Goal: Communication & Community: Participate in discussion

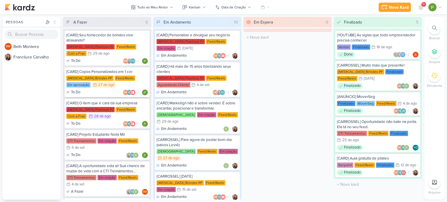
click at [110, 82] on div "[MEDICAL_DATA] Brindes PF Feed/Reels Em aprovação 27/8 [DATE]" at bounding box center [107, 82] width 82 height 13
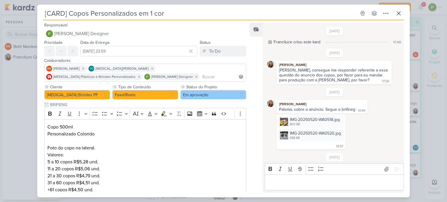
scroll to position [28, 0]
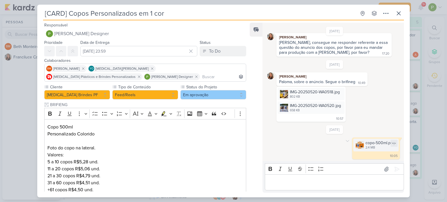
click at [360, 141] on img at bounding box center [360, 145] width 8 height 8
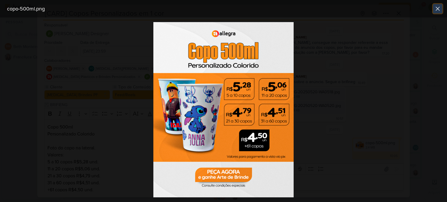
click at [438, 7] on icon at bounding box center [438, 8] width 7 height 7
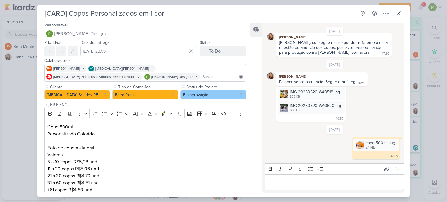
click at [5, 83] on div "[CARD] Copos Personalizados em 1 cor Criado por Franciluce" at bounding box center [223, 101] width 447 height 202
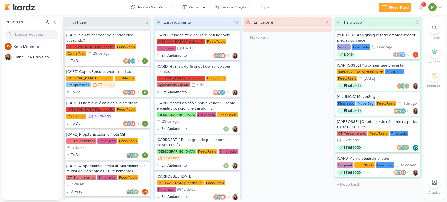
click at [116, 49] on div "Feed/Reels" at bounding box center [126, 46] width 20 height 5
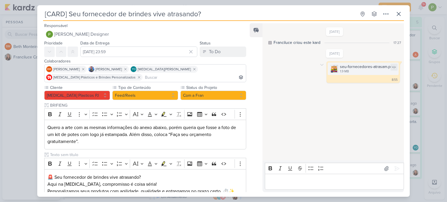
click at [334, 71] on img at bounding box center [334, 69] width 8 height 8
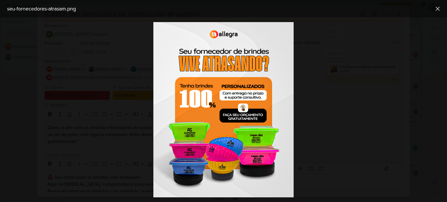
click at [333, 71] on div at bounding box center [223, 109] width 447 height 185
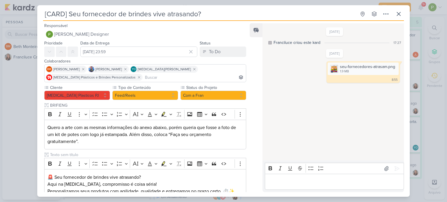
click at [20, 100] on div "[CARD] Seu fornecedor de brindes vive atrasando? Criado por Franciluce" at bounding box center [223, 101] width 447 height 202
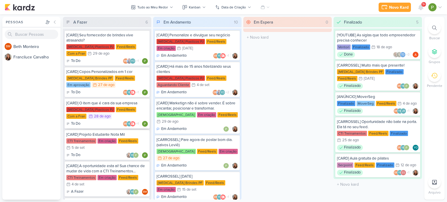
click at [105, 119] on div "[MEDICAL_DATA] Plasticos PJ Feed/Reels Com a Fran 28/8 [DATE]" at bounding box center [107, 113] width 82 height 13
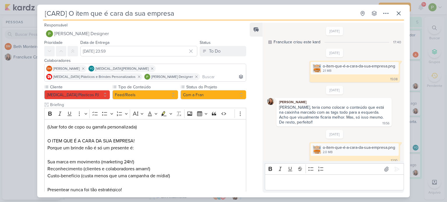
scroll to position [5, 0]
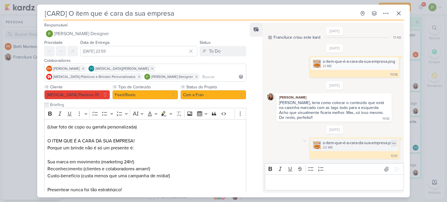
click at [346, 145] on div "o-item-que-é-a-cara-da-sua-empresa.png" at bounding box center [359, 143] width 73 height 6
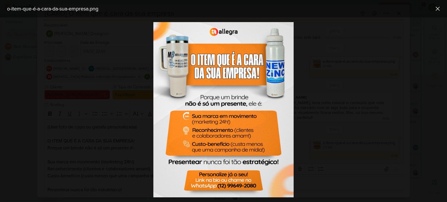
click at [66, 100] on div at bounding box center [223, 109] width 447 height 185
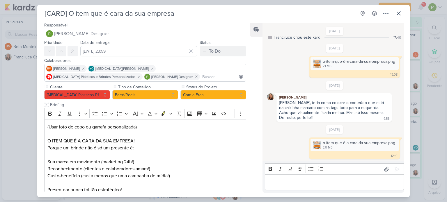
click at [6, 90] on div "[CARD] O item que é cara da sua empresa Criado por Franciluce" at bounding box center [223, 101] width 447 height 202
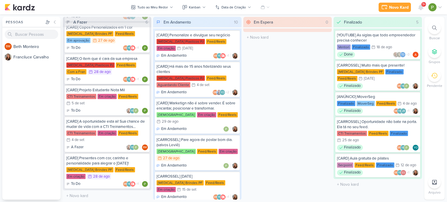
scroll to position [45, 0]
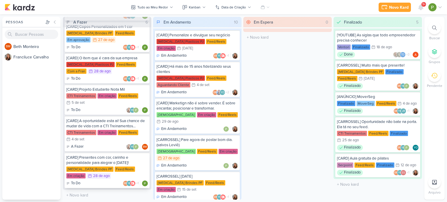
click at [115, 167] on div "Feed/Reels" at bounding box center [125, 169] width 20 height 5
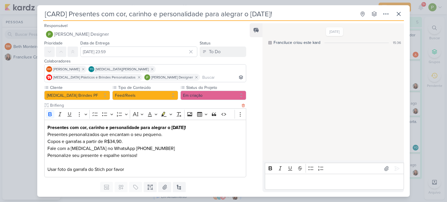
scroll to position [17, 0]
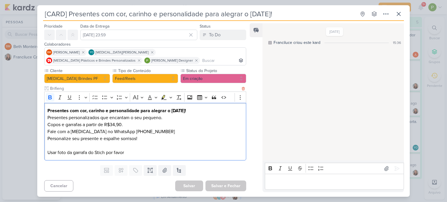
drag, startPoint x: 47, startPoint y: 112, endPoint x: 218, endPoint y: 112, distance: 171.8
click at [218, 112] on div "Presentes com cor, carinho e personalidade para alegrar o [DATE]! Presentes per…" at bounding box center [145, 132] width 202 height 58
copy strong "Presentes com cor, carinho e personalidade para alegrar o [DATE]!"
click at [199, 127] on p "Presentes com cor, carinho e personalidade para alegrar o [DATE]! Presentes per…" at bounding box center [145, 117] width 196 height 21
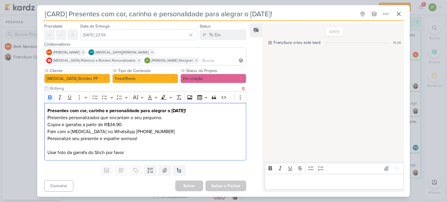
drag, startPoint x: 171, startPoint y: 110, endPoint x: 208, endPoint y: 110, distance: 36.7
click at [208, 110] on p "Presentes com cor, carinho e personalidade para alegrar o [DATE]! Presentes per…" at bounding box center [145, 117] width 196 height 21
copy strong "[DATE]!"
drag, startPoint x: 47, startPoint y: 117, endPoint x: 165, endPoint y: 118, distance: 118.2
click at [165, 118] on div "Presentes com cor, carinho e personalidade para alegrar o [DATE]! Presentes per…" at bounding box center [145, 132] width 202 height 58
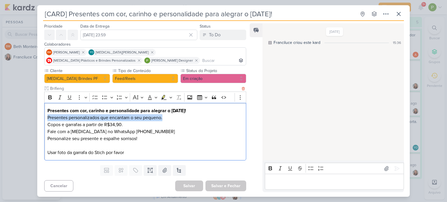
copy p "Presentes personalizados que encantam o seu pequeno."
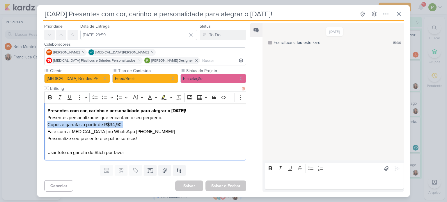
drag, startPoint x: 47, startPoint y: 124, endPoint x: 126, endPoint y: 122, distance: 78.4
click at [126, 122] on p "Presentes com cor, carinho e personalidade para alegrar o [DATE]! Presentes per…" at bounding box center [145, 117] width 196 height 21
copy p "Copos e garrafas a partir de R$34,90."
drag, startPoint x: 47, startPoint y: 110, endPoint x: 207, endPoint y: 111, distance: 159.9
click at [207, 111] on p "Presentes com cor, carinho e personalidade para alegrar o [DATE]! Presentes per…" at bounding box center [145, 117] width 196 height 21
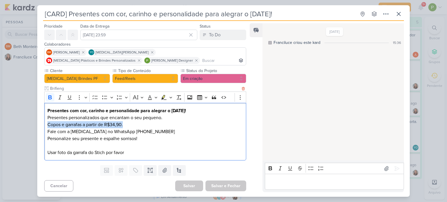
copy strong "Presentes com cor, carinho e personalidade para alegrar o [DATE]!"
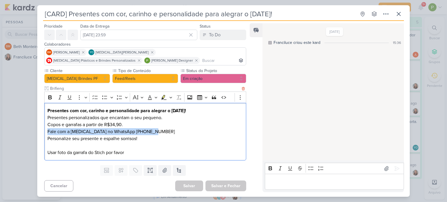
drag, startPoint x: 47, startPoint y: 130, endPoint x: 150, endPoint y: 132, distance: 102.2
click at [150, 132] on p "Fale com a [MEDICAL_DATA] no WhatsApp [PHONE_NUMBER] Personalize seu presente e…" at bounding box center [145, 135] width 196 height 14
copy p "Fale com a [MEDICAL_DATA] no WhatsApp [PHONE_NUMBER]"
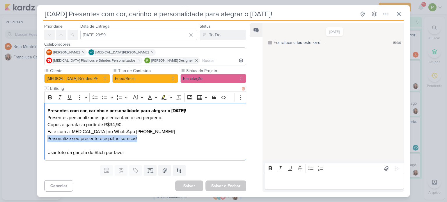
drag, startPoint x: 47, startPoint y: 139, endPoint x: 143, endPoint y: 136, distance: 95.3
click at [143, 136] on p "Fale com a [MEDICAL_DATA] no WhatsApp [PHONE_NUMBER] Personalize seu presente e…" at bounding box center [145, 135] width 196 height 14
copy p "Personalize seu presente e espalhe sorrisos!"
drag, startPoint x: 47, startPoint y: 110, endPoint x: 215, endPoint y: 108, distance: 168.4
click at [215, 108] on div "Presentes com cor, carinho e personalidade para alegrar o [DATE]! Presentes per…" at bounding box center [145, 132] width 202 height 58
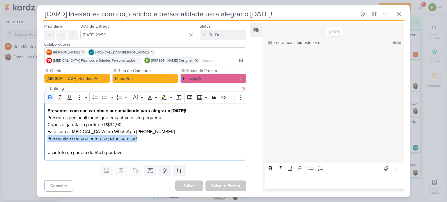
copy strong "Presentes com cor, carinho e personalidade para alegrar o [DATE]!"
click at [166, 141] on p "Fale com a [MEDICAL_DATA] no WhatsApp [PHONE_NUMBER] Personalize seu presente e…" at bounding box center [145, 135] width 196 height 14
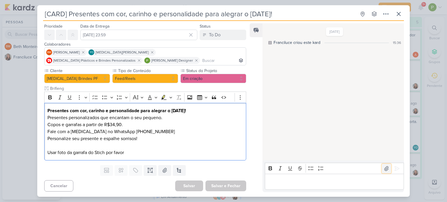
click at [385, 169] on icon at bounding box center [387, 169] width 4 height 4
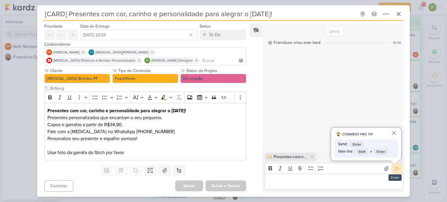
click at [394, 167] on icon at bounding box center [397, 169] width 6 height 6
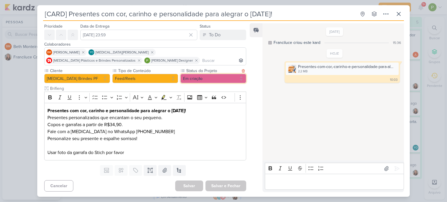
click at [203, 79] on button "Em criação" at bounding box center [214, 78] width 66 height 9
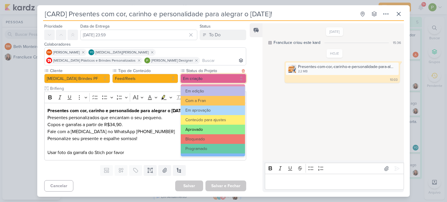
scroll to position [58, 0]
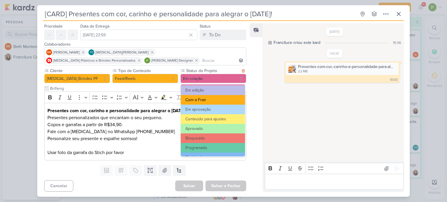
click at [213, 97] on button "Com a Fran" at bounding box center [213, 100] width 64 height 10
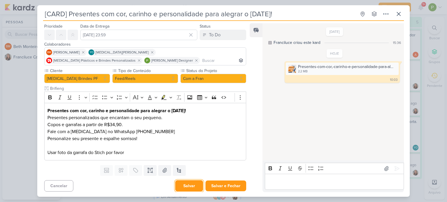
click at [185, 183] on button "Salvar" at bounding box center [189, 186] width 28 height 11
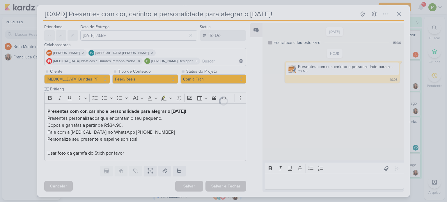
scroll to position [17, 0]
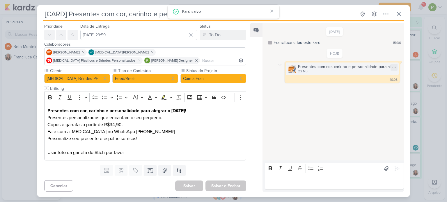
click at [319, 72] on div "2.2 MB" at bounding box center [346, 71] width 97 height 5
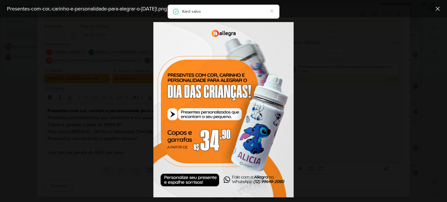
click at [319, 72] on div at bounding box center [223, 109] width 447 height 185
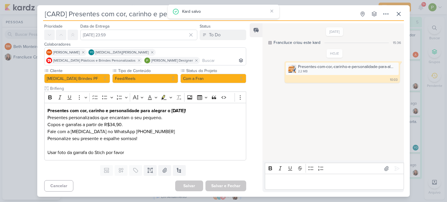
click at [11, 106] on div "[CARD] Presentes com cor, carinho e personalidade para alegrar o [DATE]! Criado…" at bounding box center [223, 101] width 447 height 202
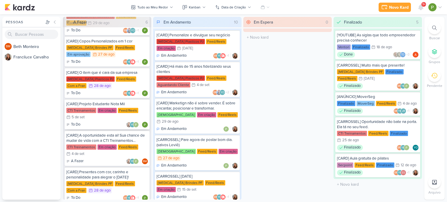
scroll to position [45, 0]
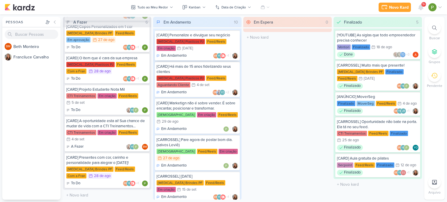
click at [199, 54] on div "Em Andamento BM YO +1" at bounding box center [198, 56] width 82 height 6
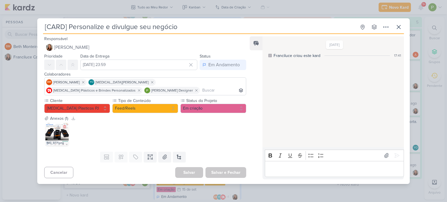
click at [55, 136] on img at bounding box center [56, 134] width 23 height 23
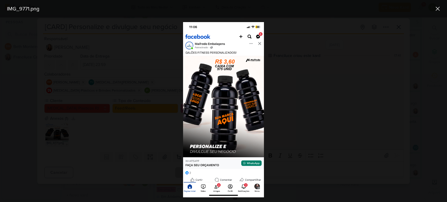
click at [140, 105] on div at bounding box center [223, 109] width 447 height 185
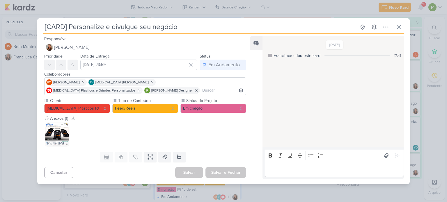
click at [23, 90] on div "[CARD] Personalize e divulgue seu negócio Criado por Franciluce" at bounding box center [223, 101] width 447 height 202
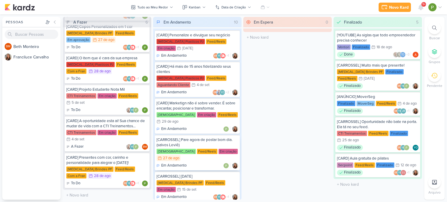
click at [206, 140] on div "[CARROSSEL] Pare agora de postar bom dia. (salvos Leviê)" at bounding box center [198, 142] width 82 height 10
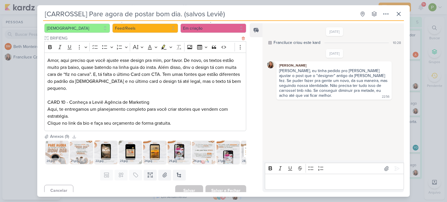
scroll to position [59, 0]
click at [54, 158] on div "20.jpg" at bounding box center [56, 161] width 23 height 6
click at [52, 143] on img at bounding box center [56, 152] width 23 height 23
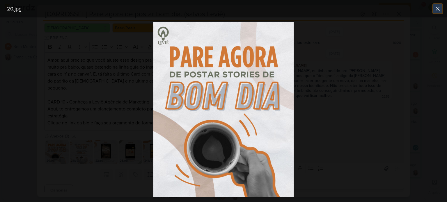
click at [438, 10] on icon at bounding box center [438, 8] width 7 height 7
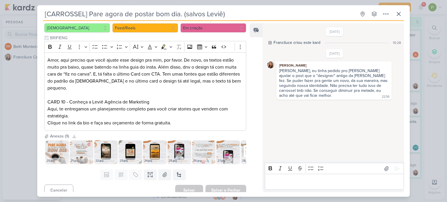
click at [74, 145] on img at bounding box center [81, 152] width 23 height 23
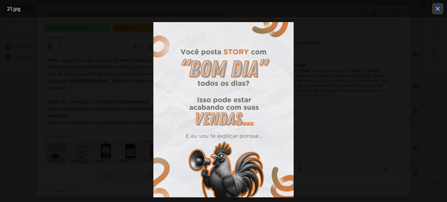
click at [438, 9] on icon at bounding box center [437, 8] width 3 height 3
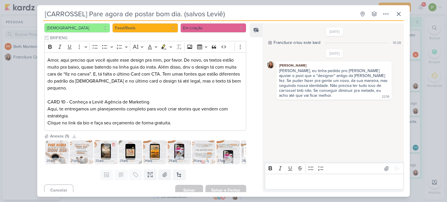
click at [100, 142] on img at bounding box center [105, 152] width 23 height 23
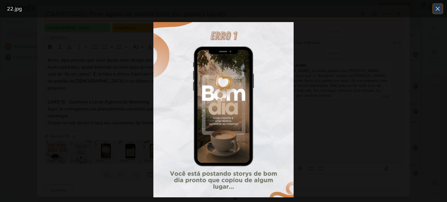
click at [437, 7] on icon at bounding box center [438, 8] width 7 height 7
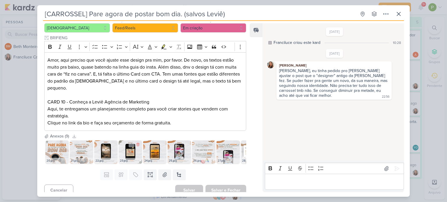
click at [126, 148] on img at bounding box center [130, 152] width 23 height 23
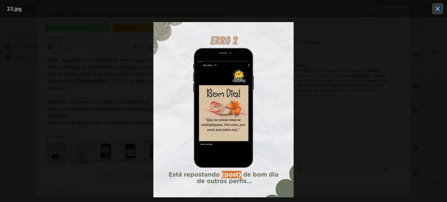
click at [437, 9] on icon at bounding box center [437, 8] width 3 height 3
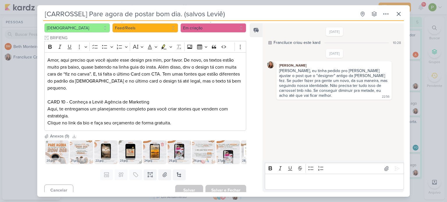
click at [151, 158] on div "24.jpg" at bounding box center [154, 161] width 23 height 6
click at [155, 149] on img at bounding box center [154, 152] width 23 height 23
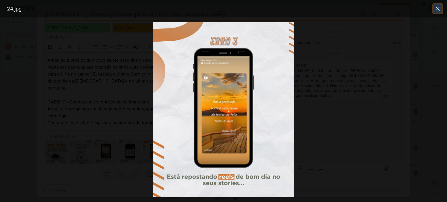
click at [439, 9] on icon at bounding box center [438, 8] width 7 height 7
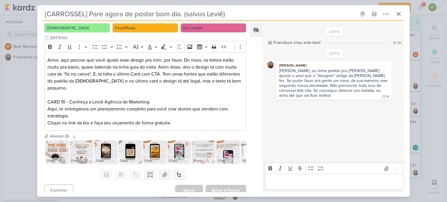
click at [174, 147] on img at bounding box center [179, 152] width 23 height 23
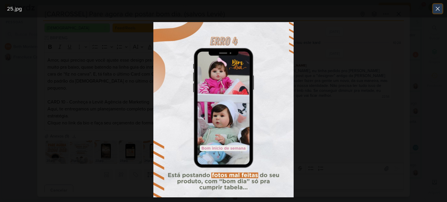
click at [440, 12] on icon at bounding box center [438, 8] width 7 height 7
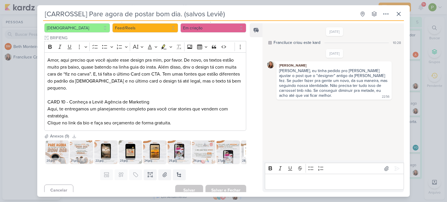
click at [201, 158] on div "26.jpg" at bounding box center [203, 161] width 23 height 6
click at [201, 149] on img at bounding box center [203, 152] width 23 height 23
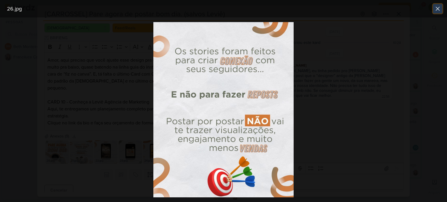
click at [436, 8] on icon at bounding box center [438, 8] width 7 height 7
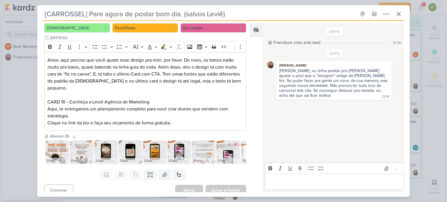
click at [228, 149] on img at bounding box center [228, 152] width 23 height 23
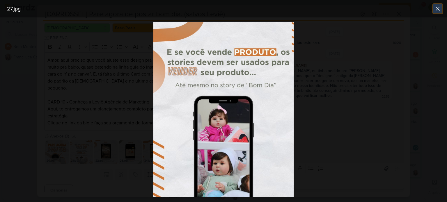
click at [439, 6] on icon at bounding box center [438, 8] width 7 height 7
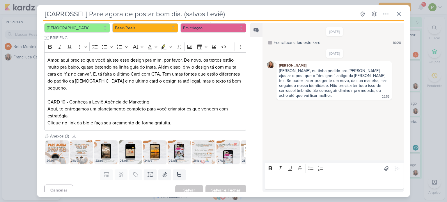
click at [231, 158] on div "27.jpg" at bounding box center [228, 161] width 23 height 6
click at [222, 146] on img at bounding box center [228, 152] width 23 height 23
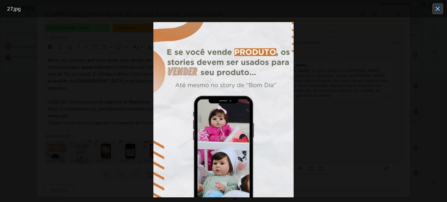
click at [441, 7] on icon at bounding box center [438, 8] width 7 height 7
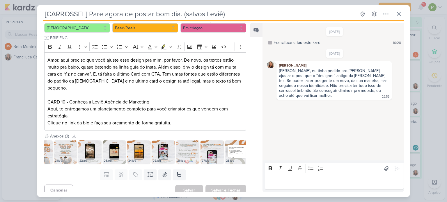
scroll to position [0, 22]
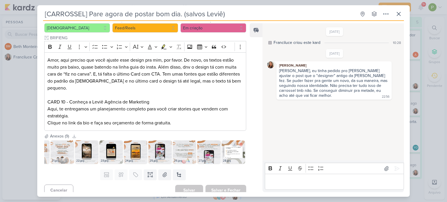
click at [232, 158] on div "28.jpg" at bounding box center [233, 161] width 23 height 6
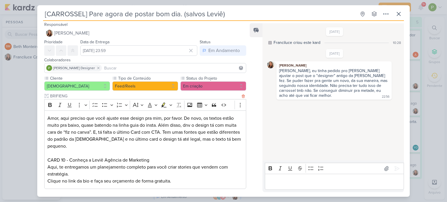
scroll to position [30, 0]
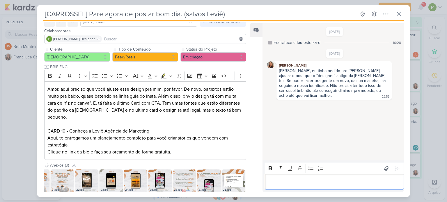
click at [289, 185] on p "Editor editing area: main" at bounding box center [334, 182] width 133 height 7
click at [55, 176] on img at bounding box center [62, 181] width 23 height 23
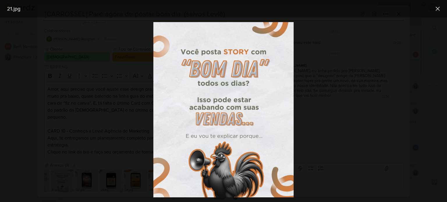
click at [308, 79] on div at bounding box center [223, 109] width 447 height 185
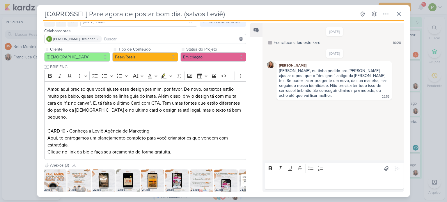
scroll to position [0, 0]
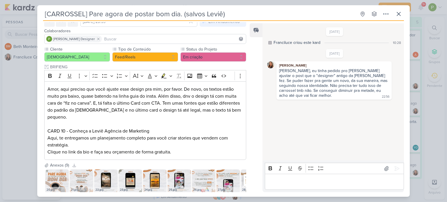
click at [58, 163] on div "Anexos (9)" at bounding box center [59, 166] width 19 height 6
click at [52, 175] on img at bounding box center [56, 181] width 23 height 23
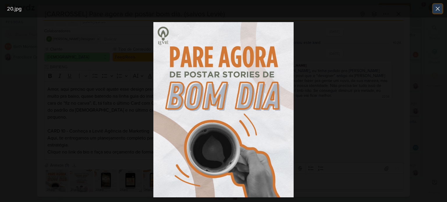
drag, startPoint x: 437, startPoint y: 6, endPoint x: 435, endPoint y: 11, distance: 5.4
click at [437, 7] on icon at bounding box center [438, 8] width 7 height 7
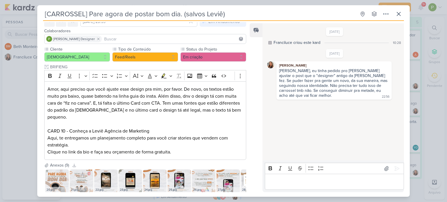
click at [77, 176] on img at bounding box center [81, 181] width 23 height 23
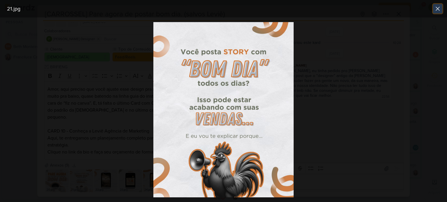
click at [437, 6] on icon at bounding box center [438, 8] width 7 height 7
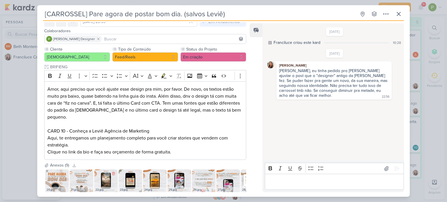
click at [98, 187] on div "22.jpg" at bounding box center [105, 190] width 23 height 6
click at [103, 174] on img at bounding box center [105, 181] width 23 height 23
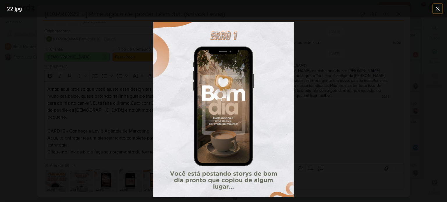
drag, startPoint x: 438, startPoint y: 7, endPoint x: 427, endPoint y: 18, distance: 15.9
click at [438, 7] on icon at bounding box center [438, 8] width 7 height 7
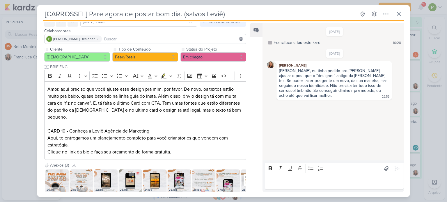
click at [122, 187] on div "23.jpg" at bounding box center [130, 190] width 23 height 6
click at [129, 176] on img at bounding box center [130, 181] width 23 height 23
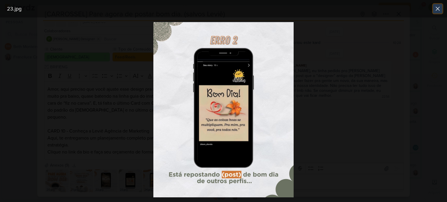
click at [439, 10] on icon at bounding box center [437, 8] width 3 height 3
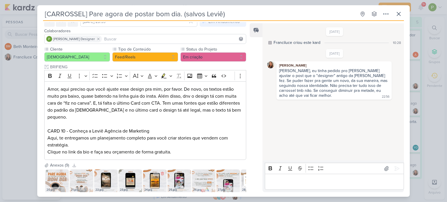
click at [152, 178] on img at bounding box center [154, 181] width 23 height 23
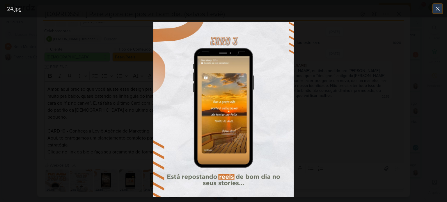
click at [439, 9] on icon at bounding box center [438, 8] width 7 height 7
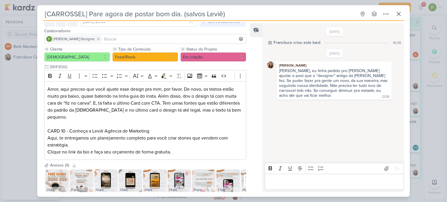
click at [176, 178] on img at bounding box center [179, 181] width 23 height 23
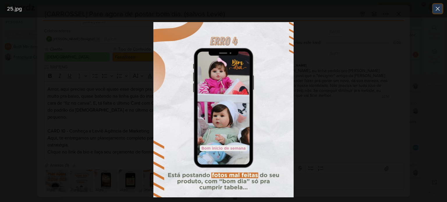
click at [441, 8] on icon at bounding box center [438, 8] width 7 height 7
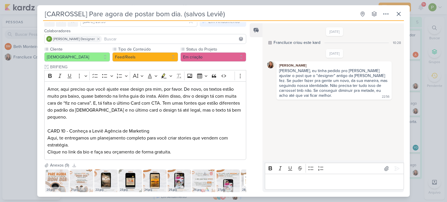
click at [200, 179] on img at bounding box center [203, 181] width 23 height 23
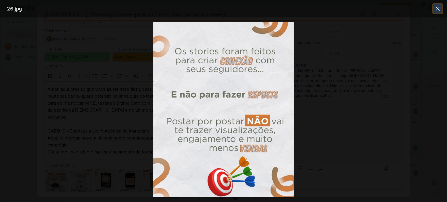
click at [441, 7] on icon at bounding box center [438, 8] width 7 height 7
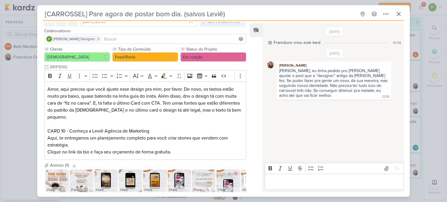
click at [231, 179] on img at bounding box center [228, 181] width 23 height 23
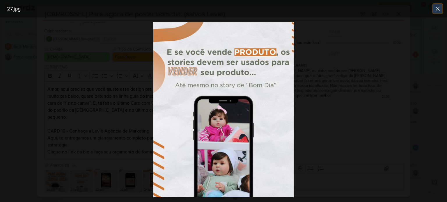
click at [437, 8] on icon at bounding box center [437, 8] width 3 height 3
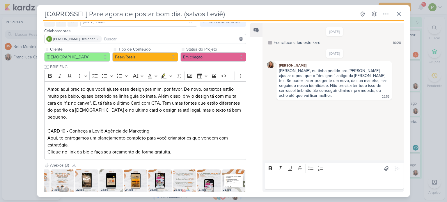
scroll to position [0, 22]
click at [231, 178] on img at bounding box center [233, 181] width 23 height 23
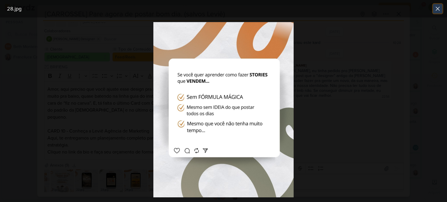
click at [437, 8] on icon at bounding box center [437, 8] width 3 height 3
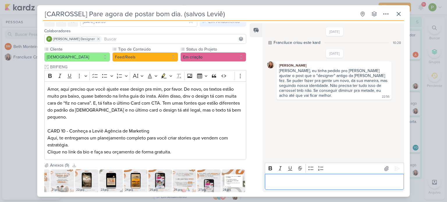
click at [301, 185] on p "Editor editing area: main" at bounding box center [334, 182] width 133 height 7
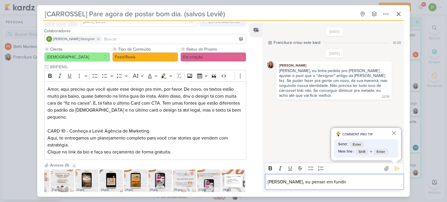
click at [177, 177] on img at bounding box center [184, 181] width 23 height 23
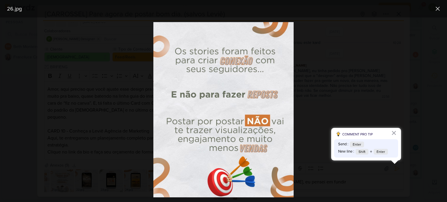
click at [431, 113] on div at bounding box center [223, 109] width 447 height 185
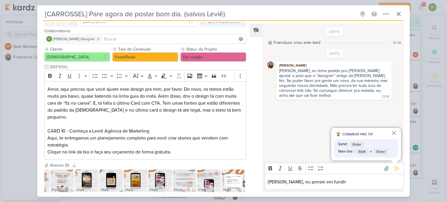
click at [207, 178] on img at bounding box center [208, 181] width 23 height 23
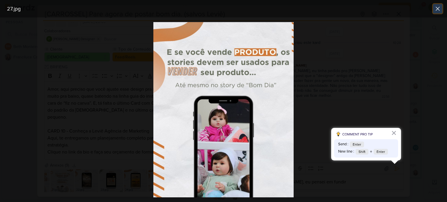
click at [435, 10] on icon at bounding box center [438, 8] width 7 height 7
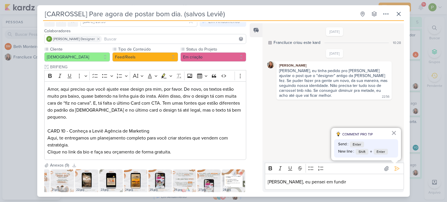
click at [228, 180] on img at bounding box center [233, 181] width 23 height 23
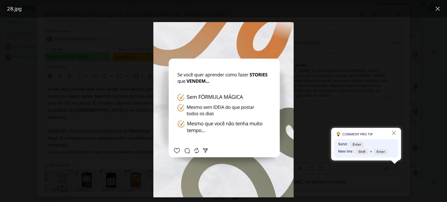
click at [352, 49] on div at bounding box center [223, 109] width 447 height 185
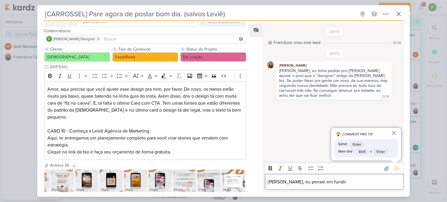
click at [329, 177] on div "[PERSON_NAME], eu pensei em fundir" at bounding box center [334, 182] width 139 height 16
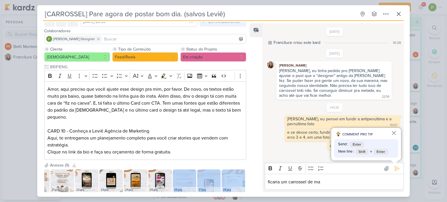
scroll to position [59, 0]
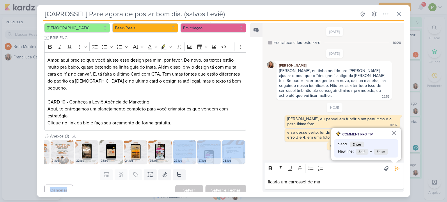
drag, startPoint x: 177, startPoint y: 187, endPoint x: 153, endPoint y: 190, distance: 24.7
click at [153, 190] on div "Responsável [PERSON_NAME] Nenhum contato encontrado create new contact Novo Con…" at bounding box center [142, 107] width 211 height 170
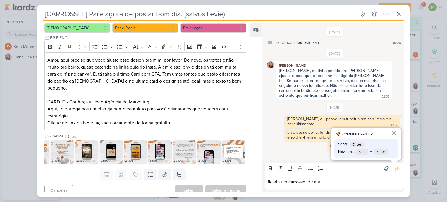
click at [139, 161] on div "Anexos (9) Baixar todos 20.jpg 21.jpg 22.jpg" at bounding box center [142, 150] width 211 height 34
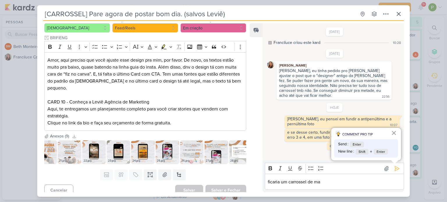
scroll to position [0, 22]
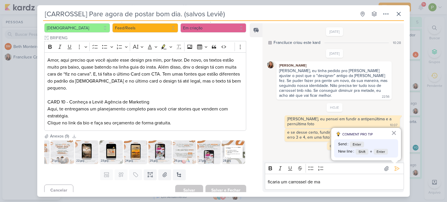
click at [326, 184] on p "ficaria um carrossel de ma" at bounding box center [334, 182] width 133 height 7
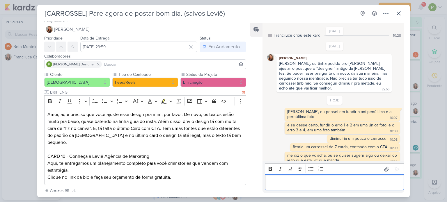
scroll to position [0, 0]
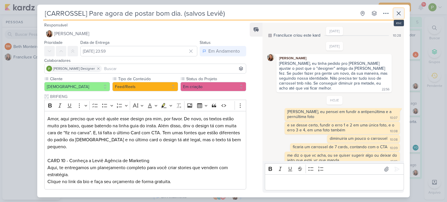
click at [400, 14] on icon at bounding box center [398, 13] width 3 height 3
